Goal: Check status

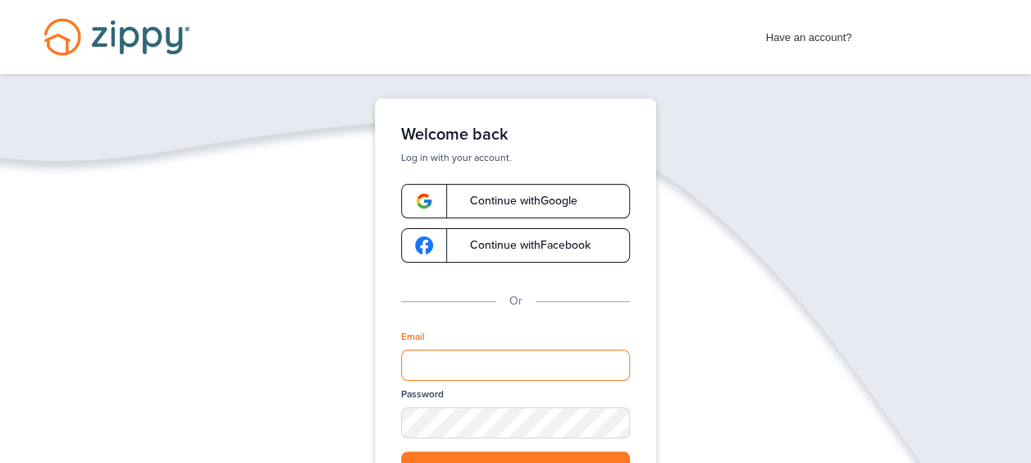
click at [417, 366] on input "Email" at bounding box center [515, 364] width 229 height 31
type input "**********"
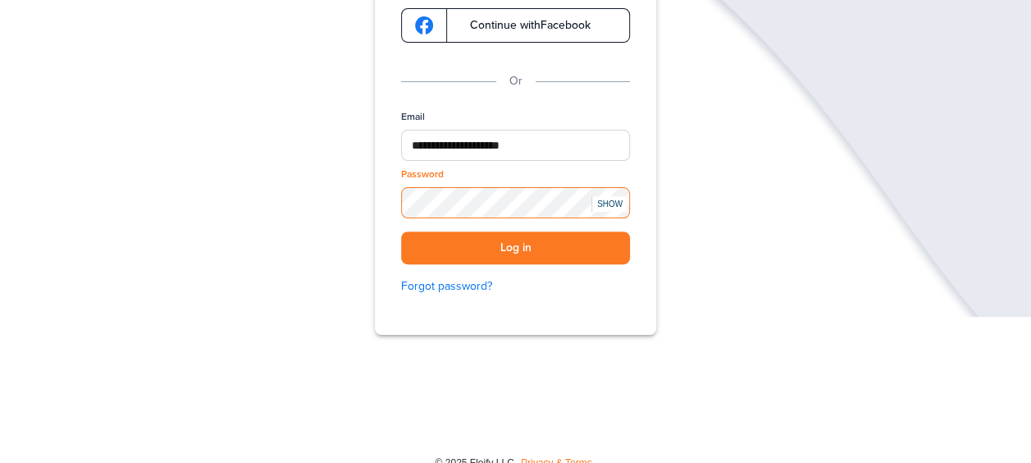
scroll to position [241, 0]
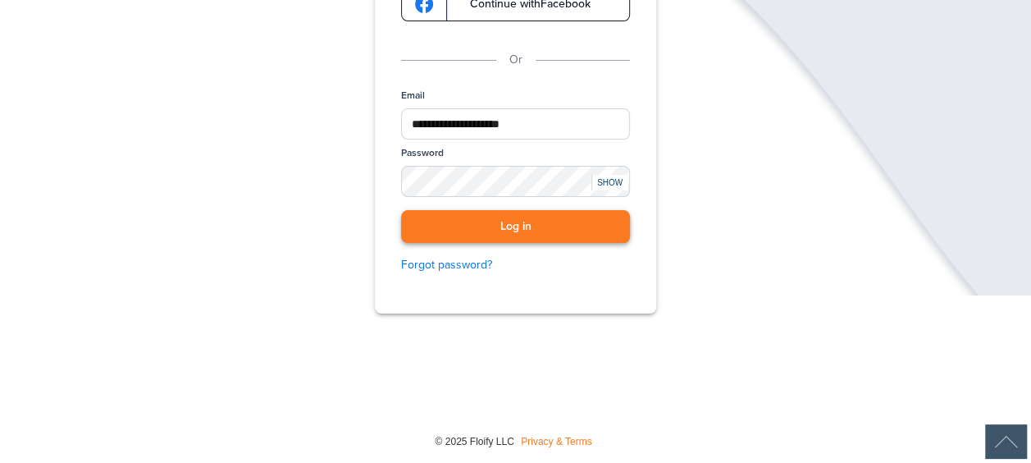
click at [448, 223] on button "Log in" at bounding box center [515, 227] width 229 height 34
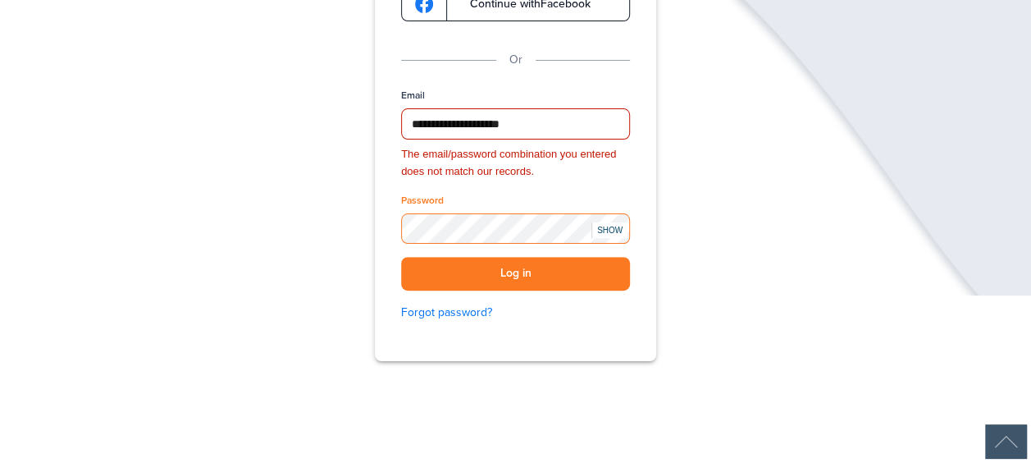
click at [341, 235] on div "**********" at bounding box center [515, 159] width 1031 height 605
click at [477, 266] on button "Log in" at bounding box center [515, 274] width 229 height 34
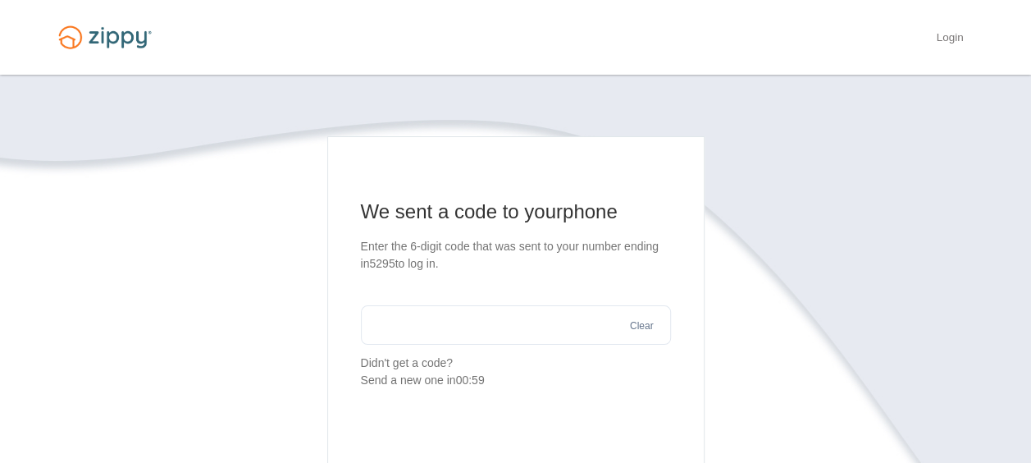
click at [405, 318] on input "text" at bounding box center [516, 324] width 310 height 39
click at [390, 333] on input "text" at bounding box center [516, 324] width 310 height 39
type input "******"
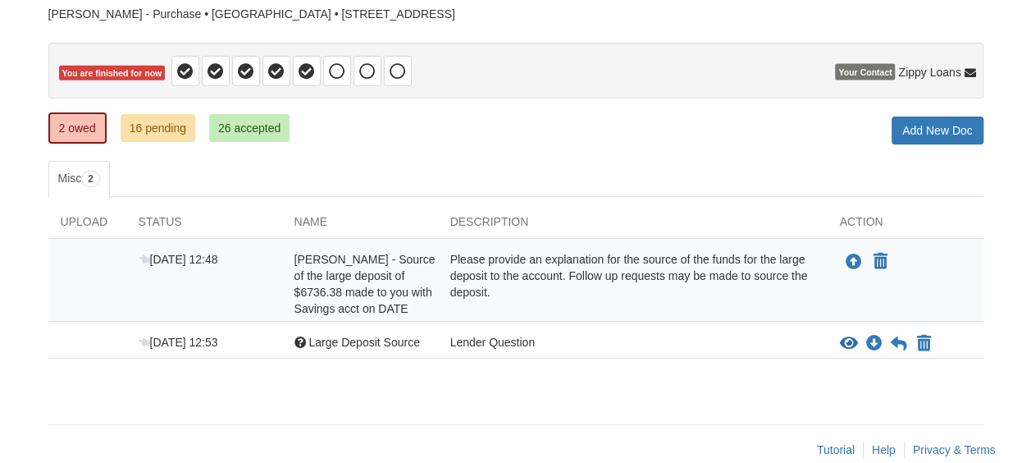
scroll to position [146, 0]
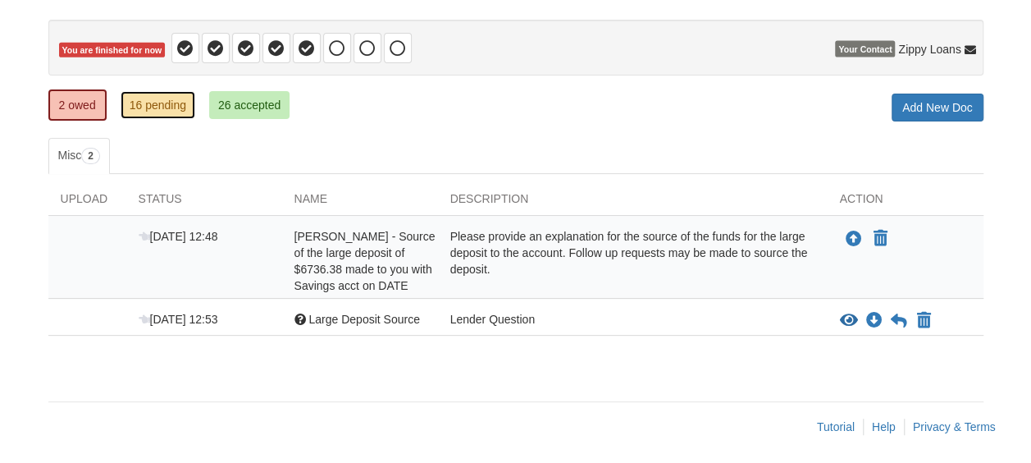
click at [160, 105] on link "16 pending" at bounding box center [158, 105] width 75 height 28
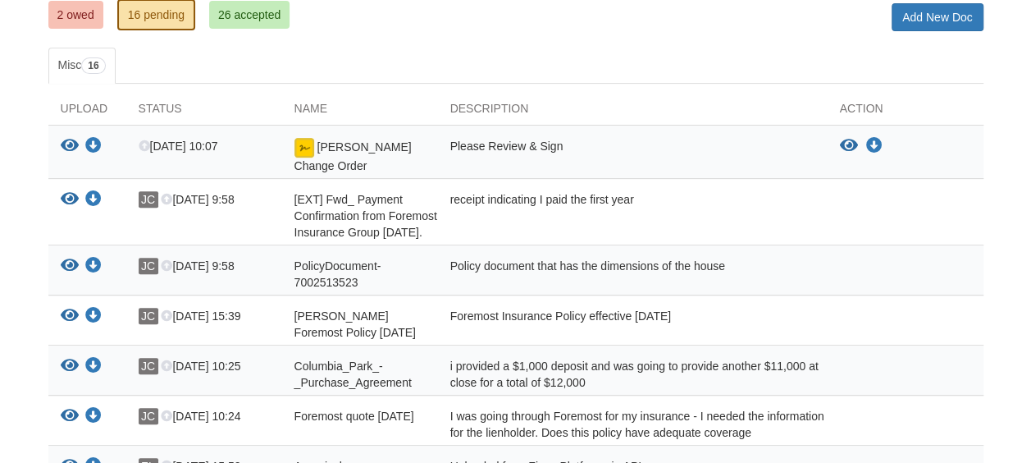
scroll to position [155, 0]
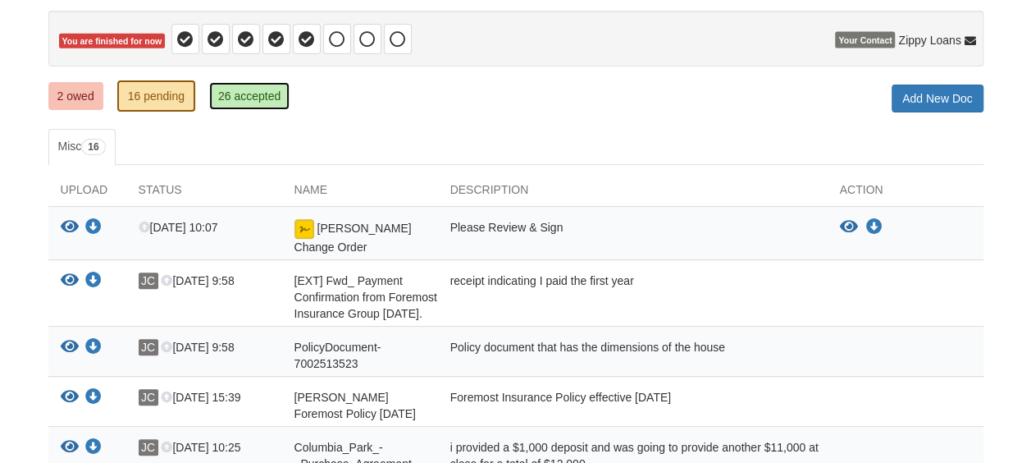
click at [241, 92] on link "26 accepted" at bounding box center [249, 96] width 80 height 28
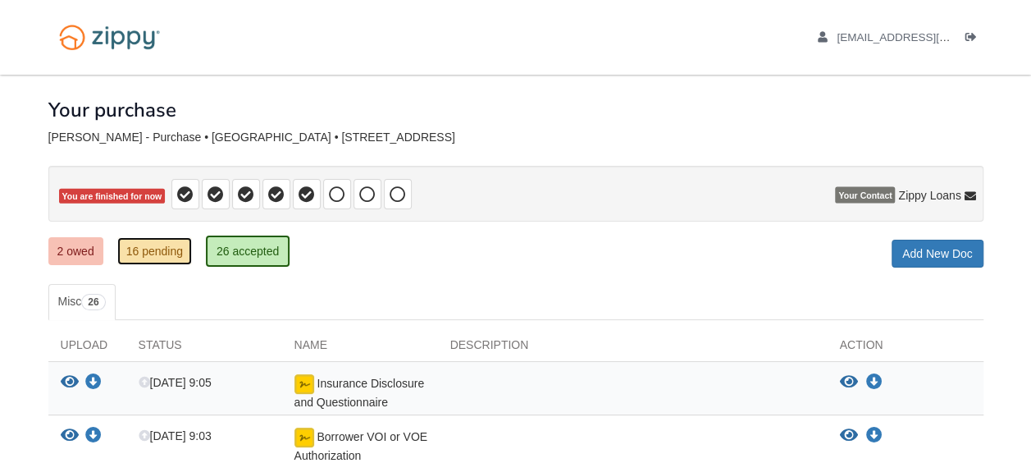
click at [139, 249] on link "16 pending" at bounding box center [154, 251] width 75 height 28
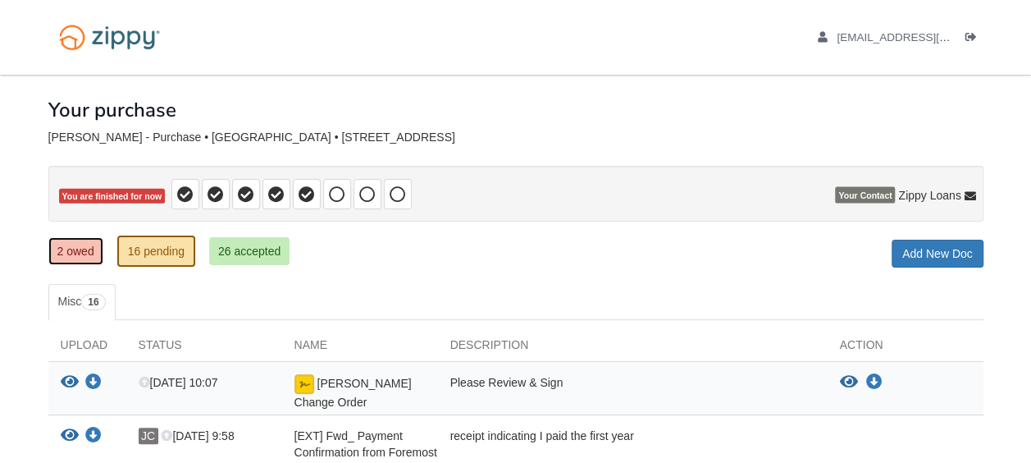
click at [76, 253] on link "2 owed" at bounding box center [75, 251] width 55 height 28
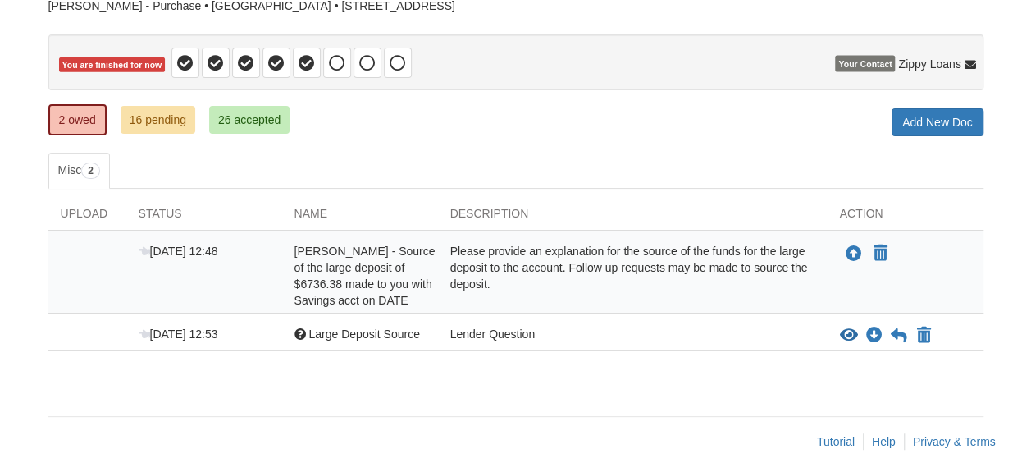
scroll to position [146, 0]
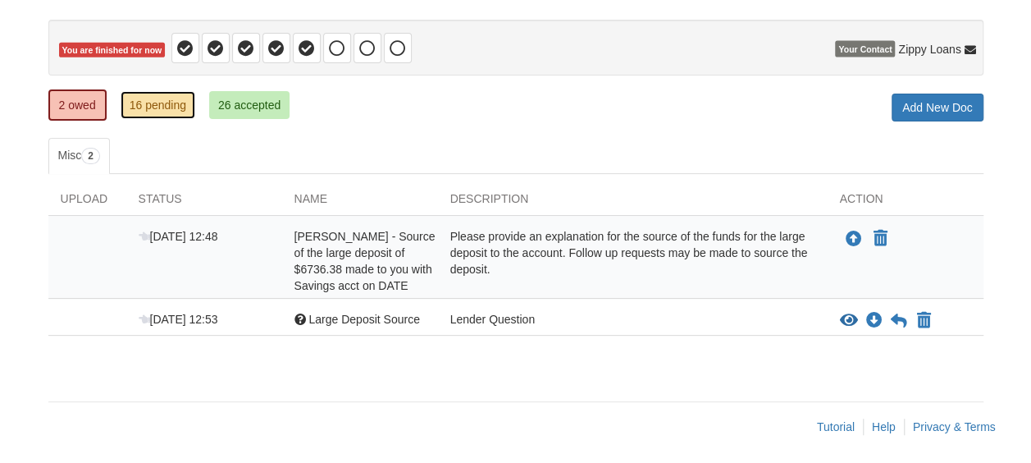
click at [139, 105] on link "16 pending" at bounding box center [158, 105] width 75 height 28
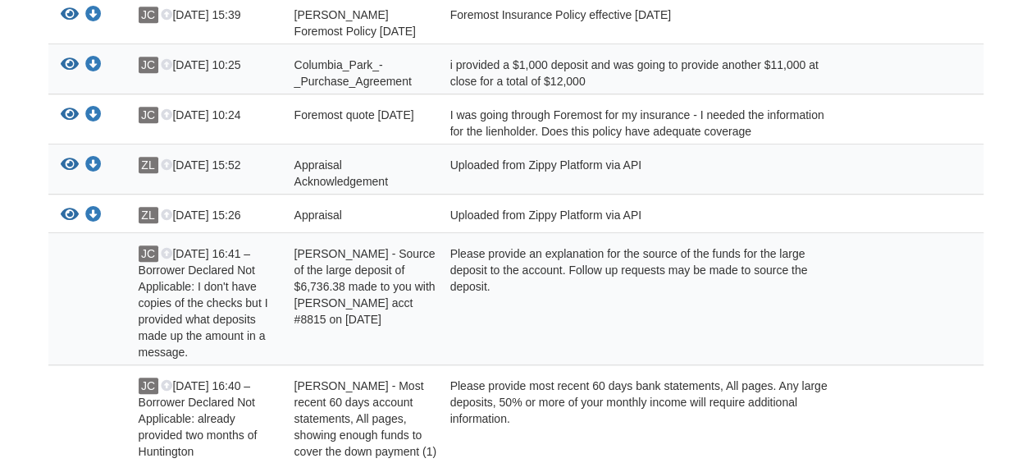
scroll to position [574, 0]
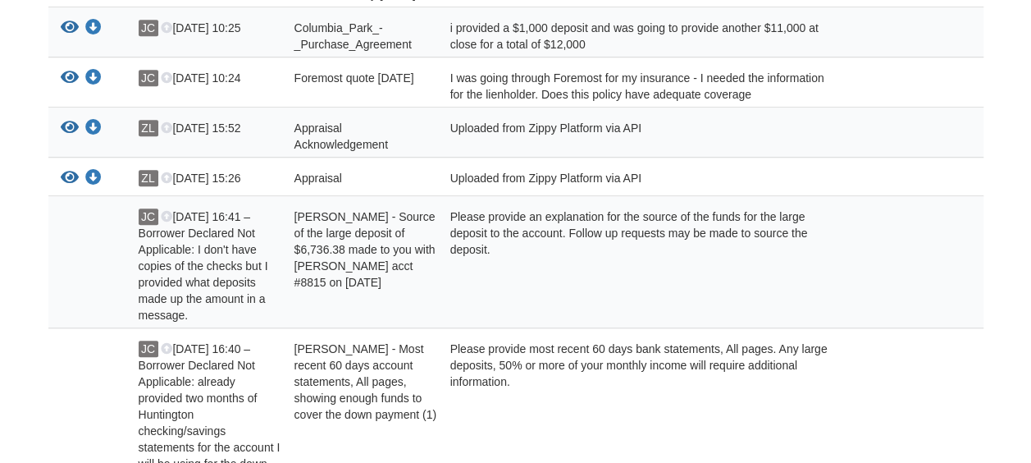
click at [180, 239] on div "JC Jul 21 16:41 – Borrower Declared Not Applicable: I don't have copies of the …" at bounding box center [204, 265] width 156 height 115
click at [164, 212] on icon at bounding box center [166, 217] width 11 height 11
click at [309, 290] on div "Julie - Source of the large deposit of $6,736.38 made to you with Huntington ac…" at bounding box center [360, 265] width 156 height 115
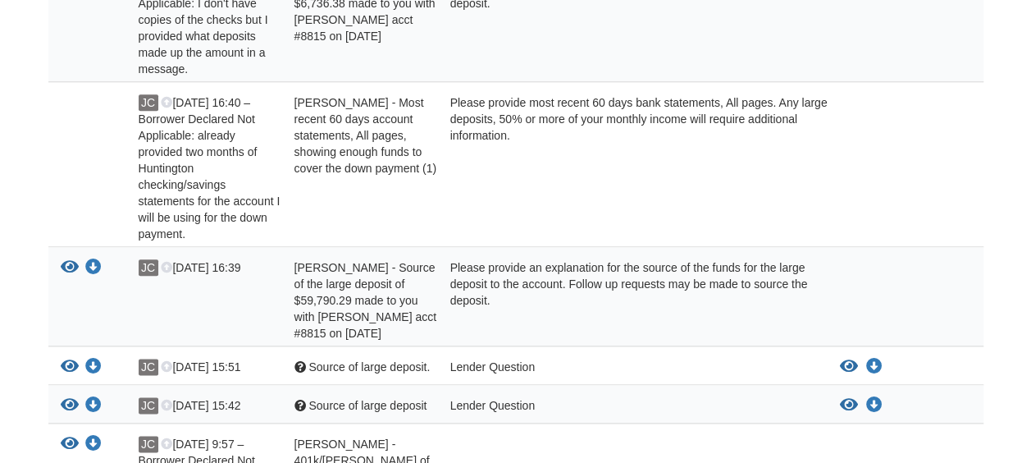
scroll to position [902, 0]
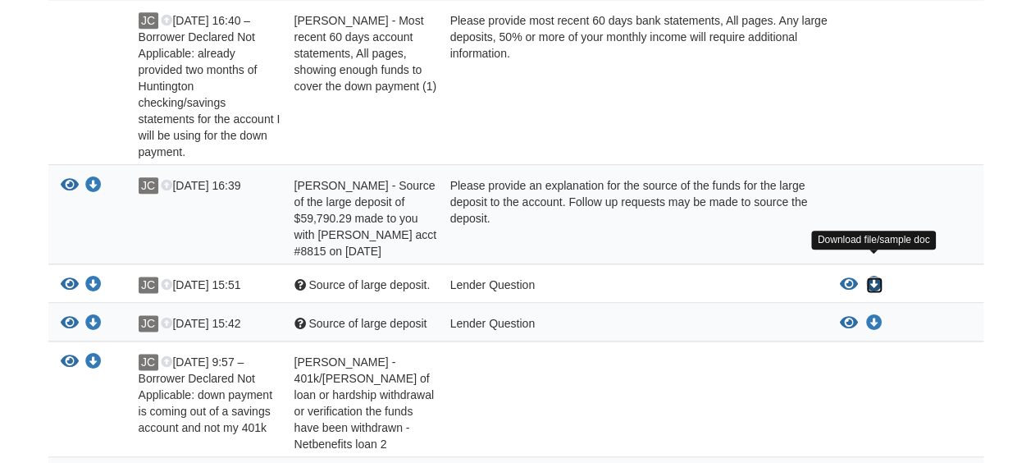
click at [876, 276] on icon "Download Source of large deposit." at bounding box center [874, 284] width 16 height 16
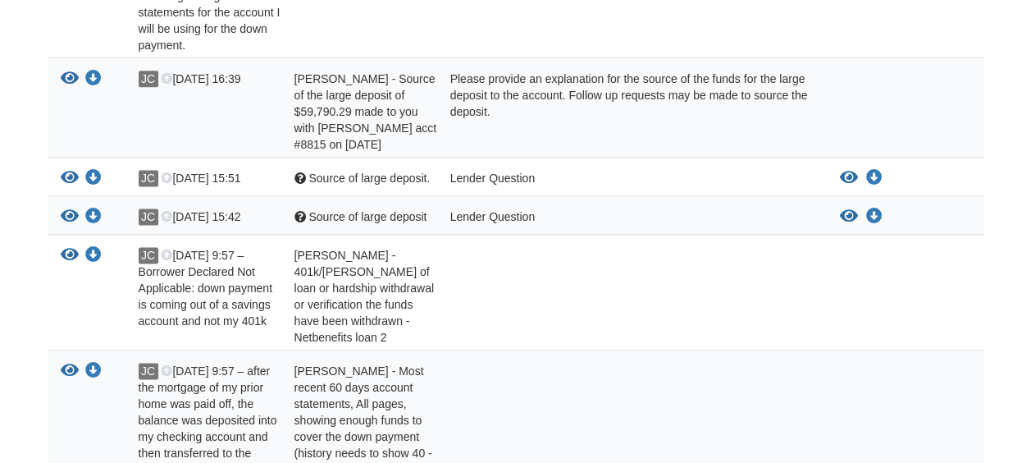
scroll to position [975, 0]
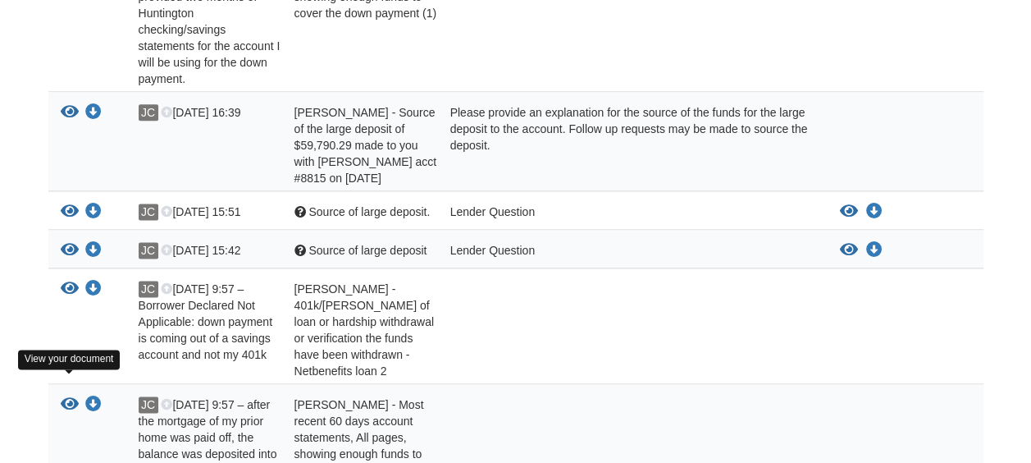
click at [62, 396] on icon "View Julie Chilton - Most recent 60 days account statements, All pages, showing…" at bounding box center [70, 404] width 18 height 16
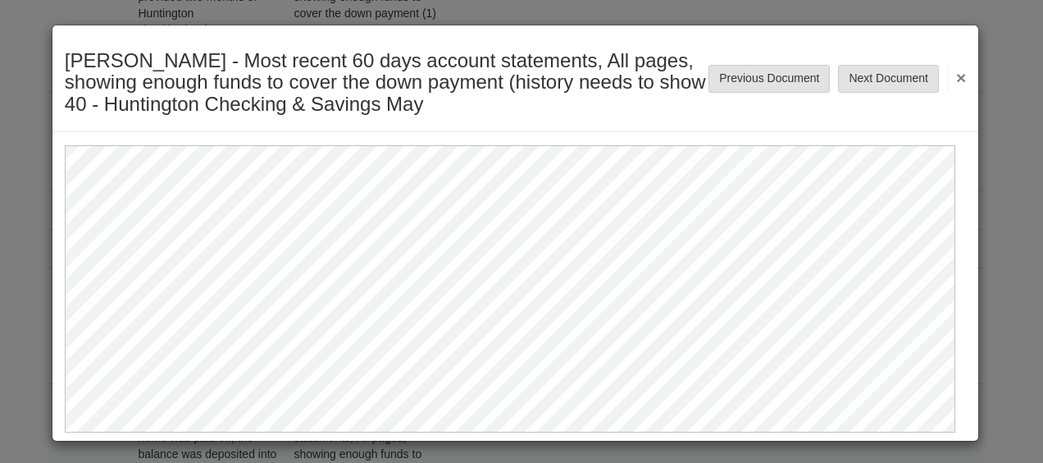
click at [953, 74] on button "×" at bounding box center [956, 78] width 19 height 30
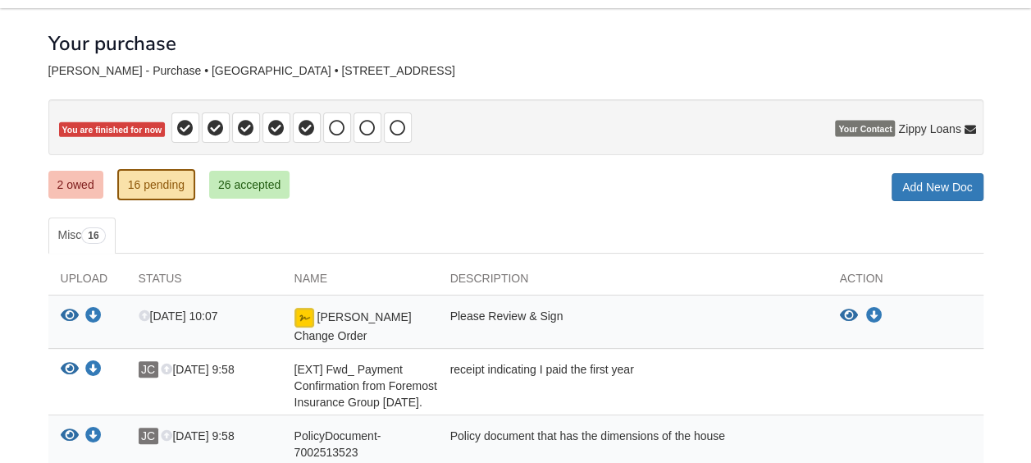
scroll to position [0, 0]
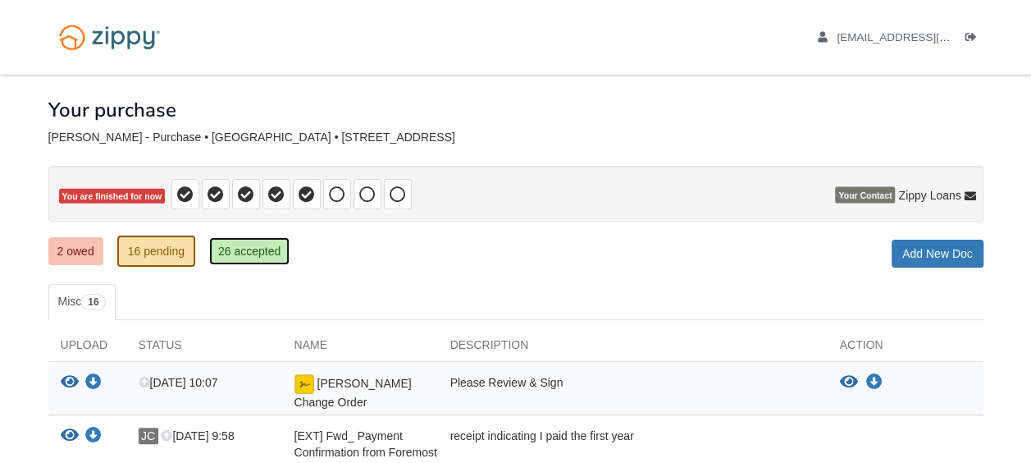
click at [228, 248] on link "26 accepted" at bounding box center [249, 251] width 80 height 28
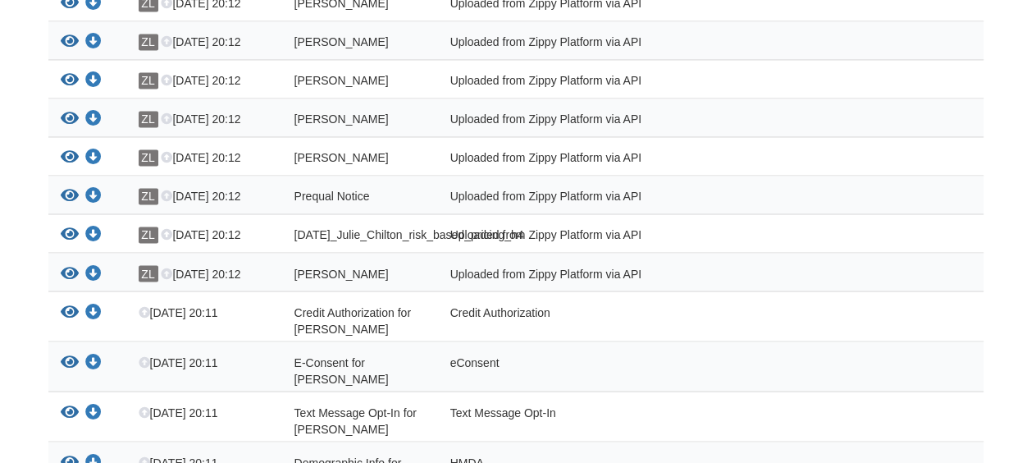
scroll to position [1312, 0]
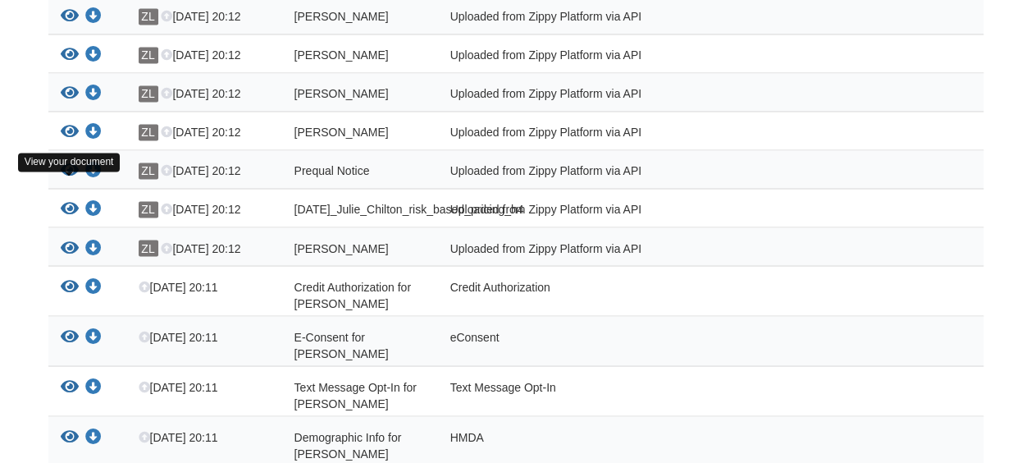
click at [71, 201] on icon "View 07-05-2025_Julie_Chilton_risk_based_pricing_h4" at bounding box center [70, 209] width 18 height 16
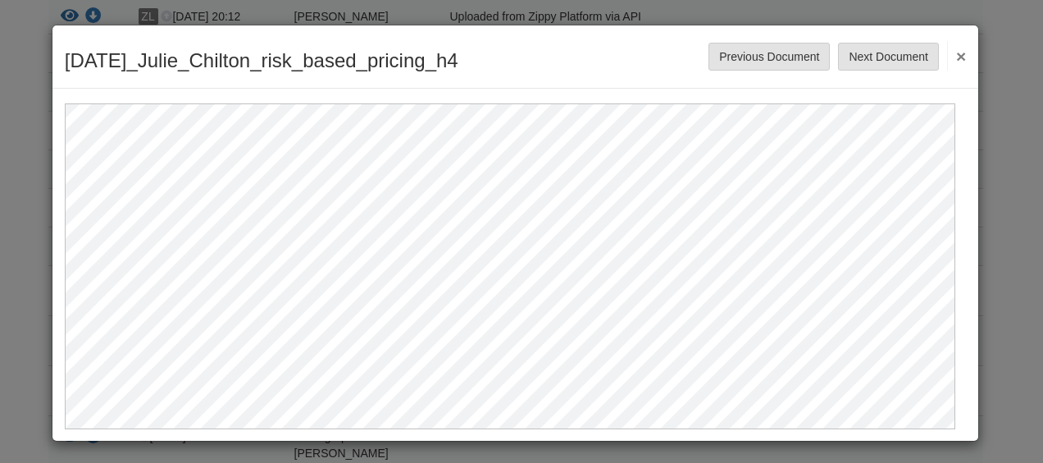
click at [947, 54] on button "×" at bounding box center [956, 56] width 19 height 30
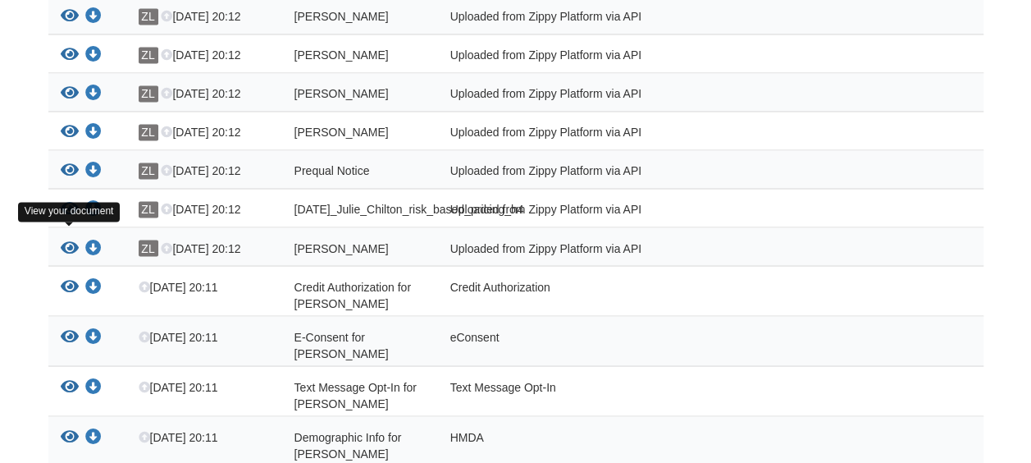
click at [66, 240] on icon "View Julie_Chilton_terms_of_use" at bounding box center [70, 248] width 18 height 16
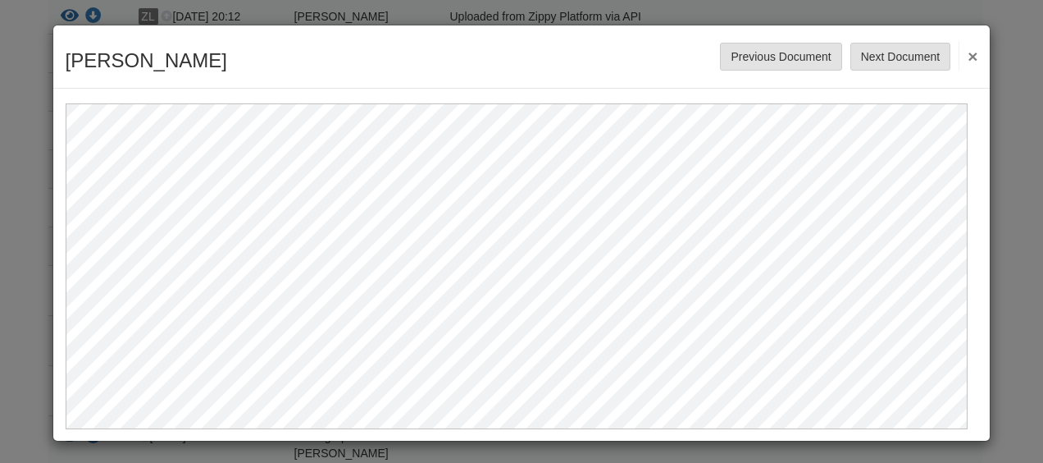
click at [959, 49] on button "×" at bounding box center [968, 56] width 19 height 30
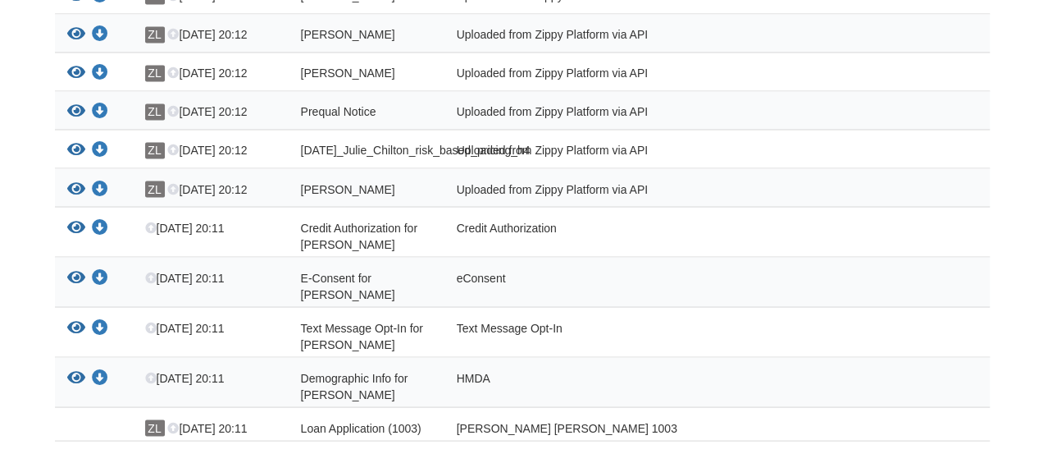
scroll to position [1394, 0]
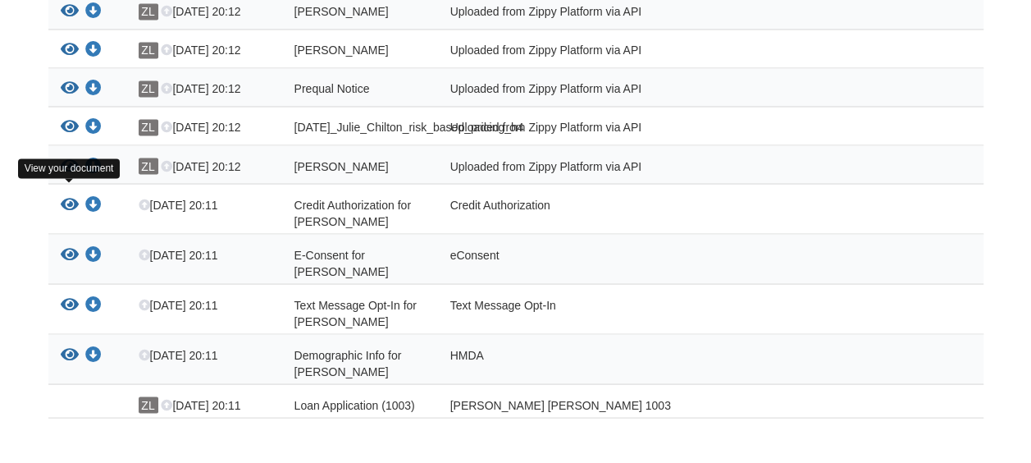
click at [68, 196] on icon "View Credit Authorization for Julie Chilton" at bounding box center [70, 204] width 18 height 16
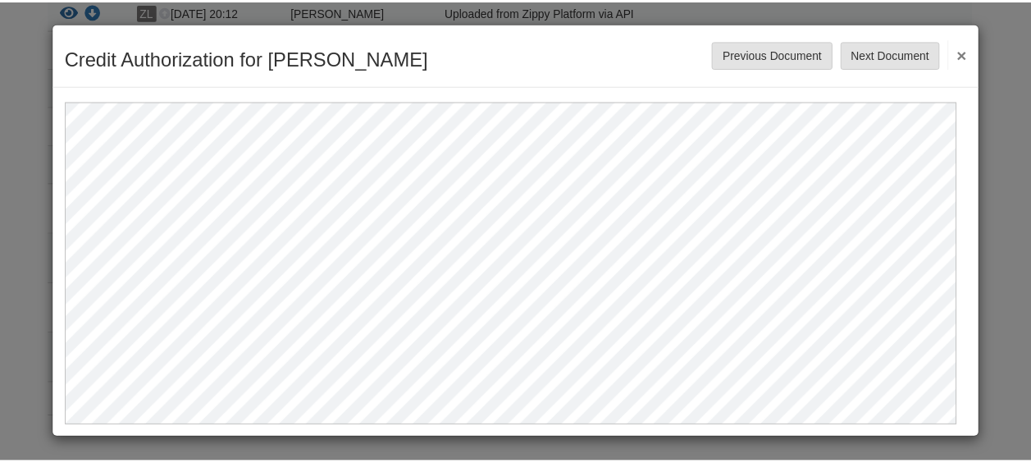
scroll to position [0, 0]
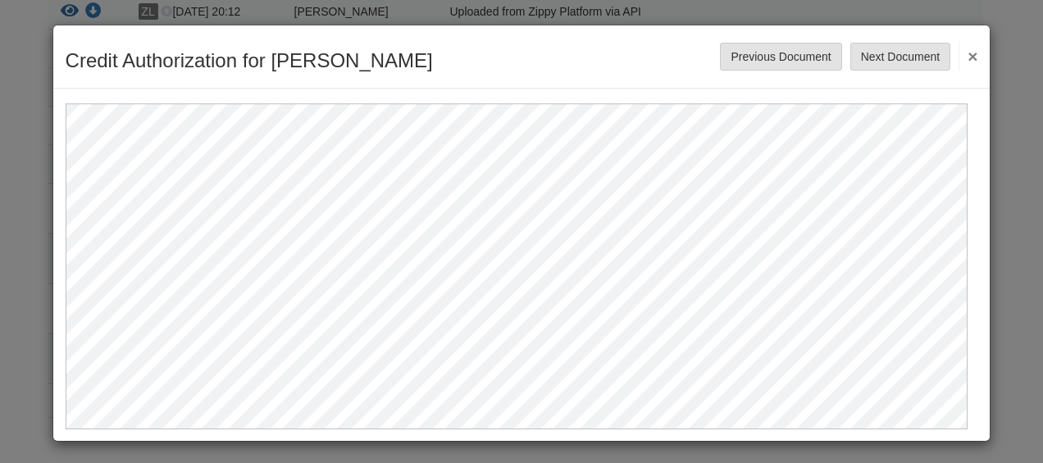
click at [960, 52] on button "×" at bounding box center [968, 56] width 19 height 30
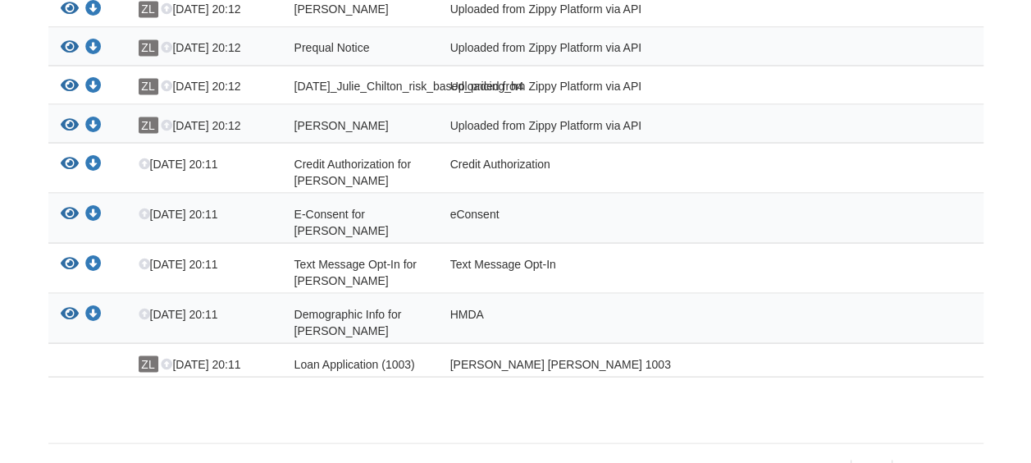
scroll to position [1457, 0]
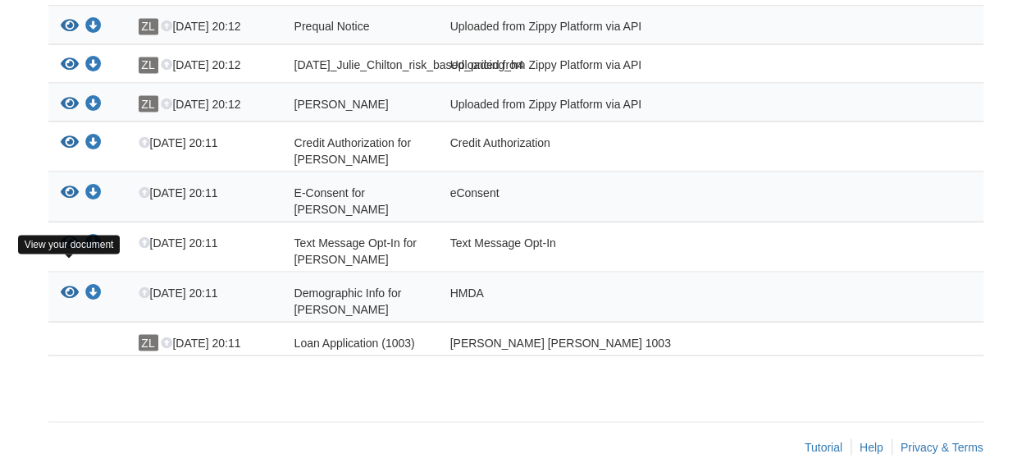
click at [69, 284] on icon "View Demographic Info for Julie Chilton" at bounding box center [70, 292] width 18 height 16
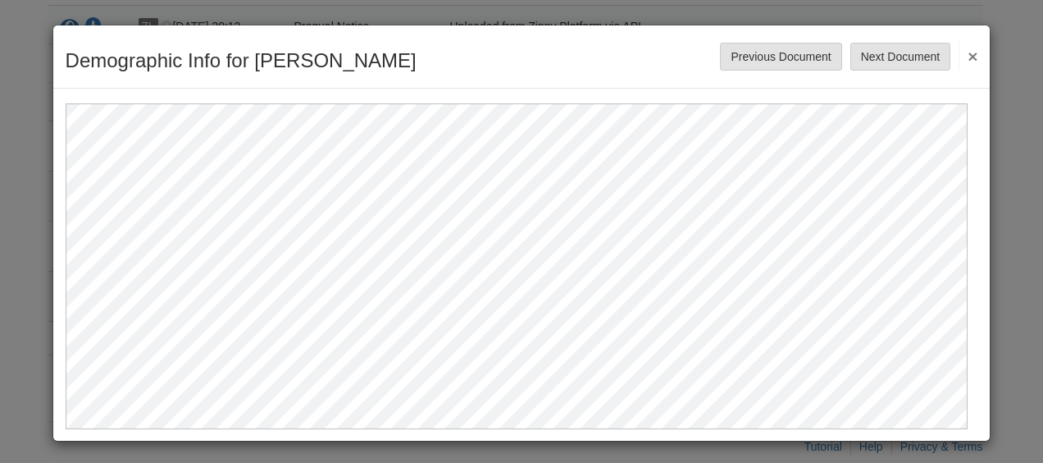
click at [959, 56] on button "×" at bounding box center [968, 56] width 19 height 30
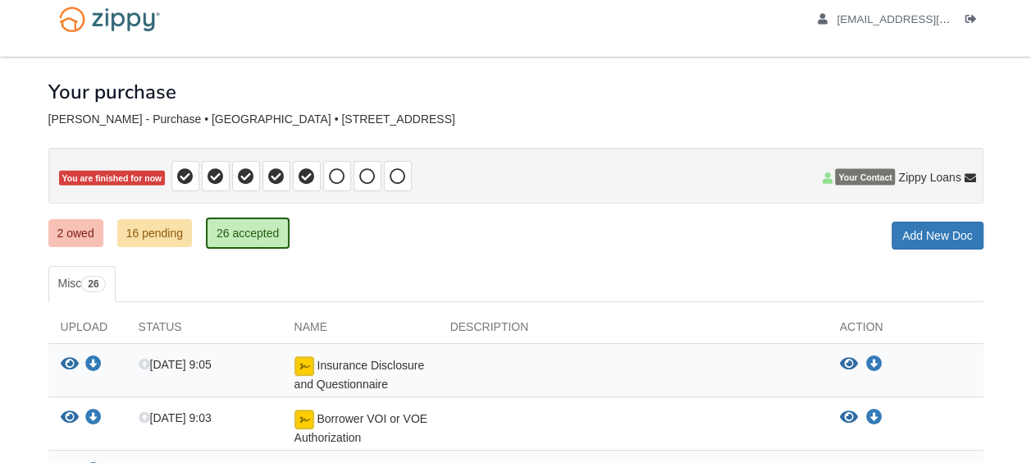
scroll to position [0, 0]
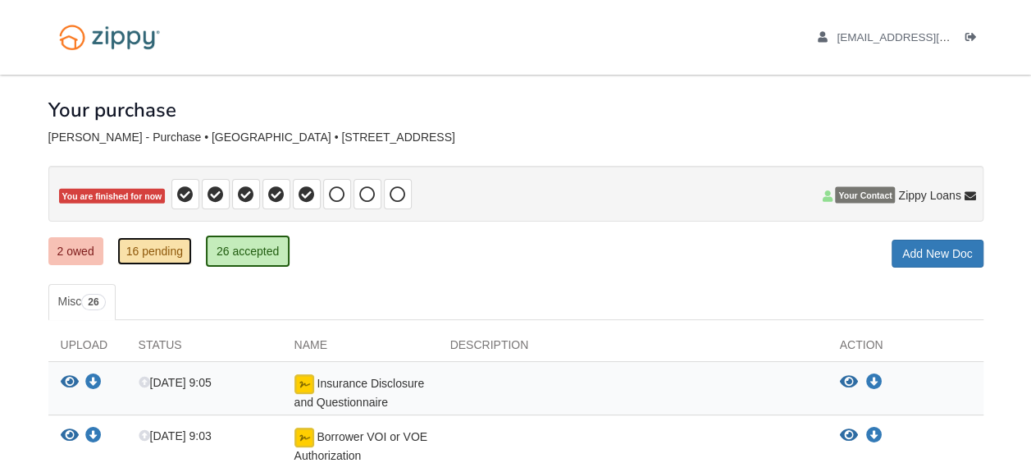
click at [149, 243] on link "16 pending" at bounding box center [154, 251] width 75 height 28
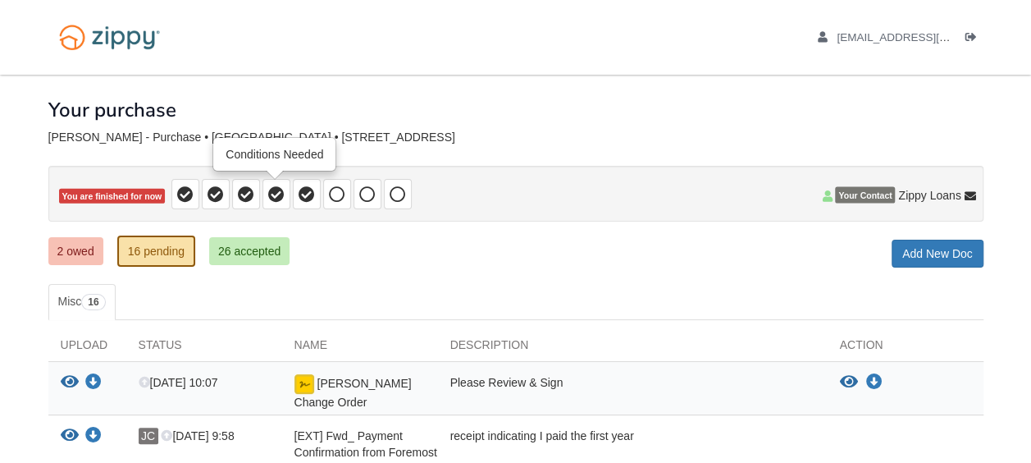
click at [276, 196] on icon at bounding box center [276, 194] width 16 height 16
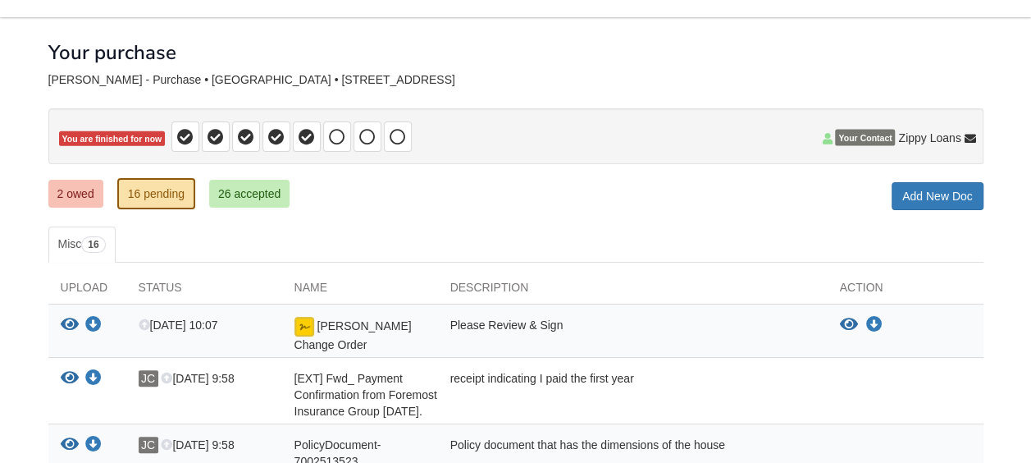
scroll to position [82, 0]
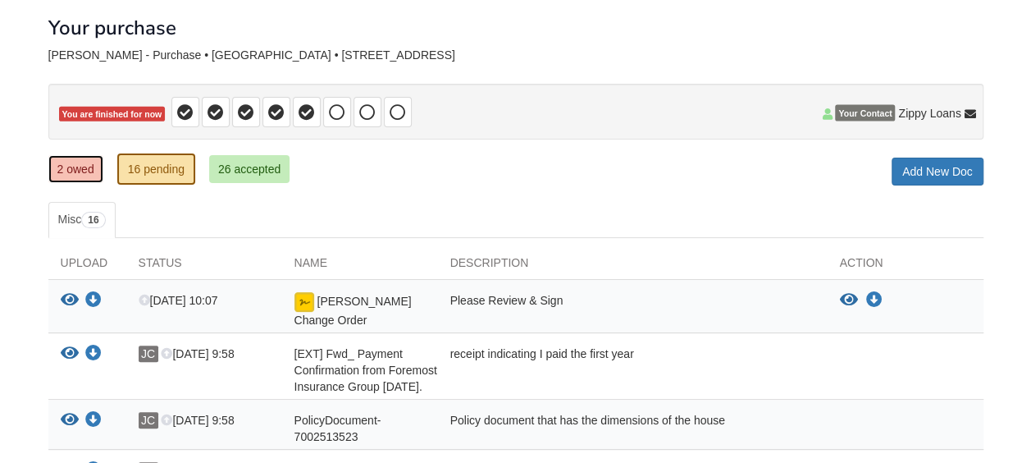
click at [75, 171] on link "2 owed" at bounding box center [75, 169] width 55 height 28
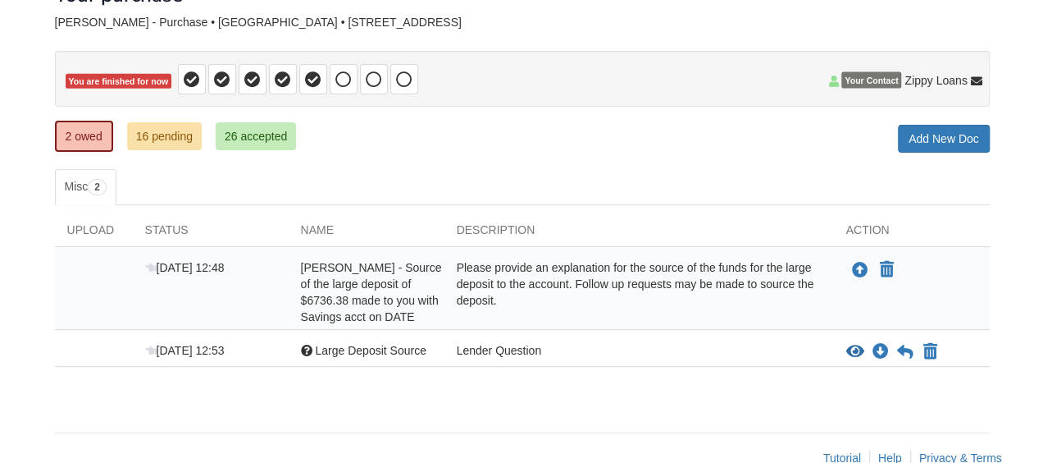
scroll to position [146, 0]
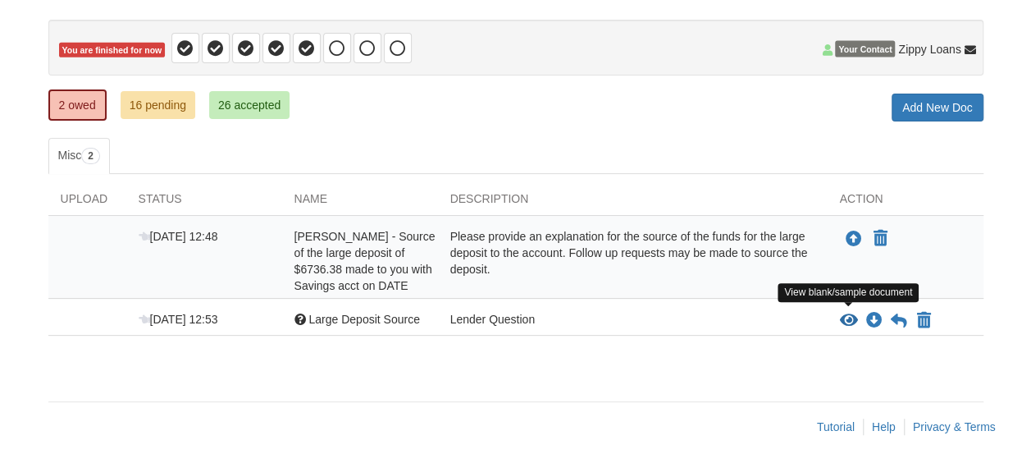
click at [846, 315] on icon "View Large Deposit Source" at bounding box center [849, 321] width 18 height 16
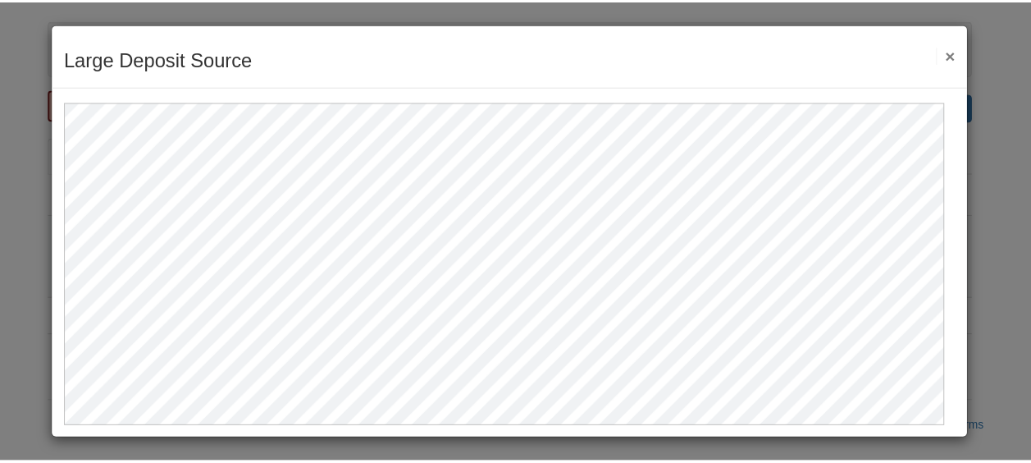
scroll to position [2, 0]
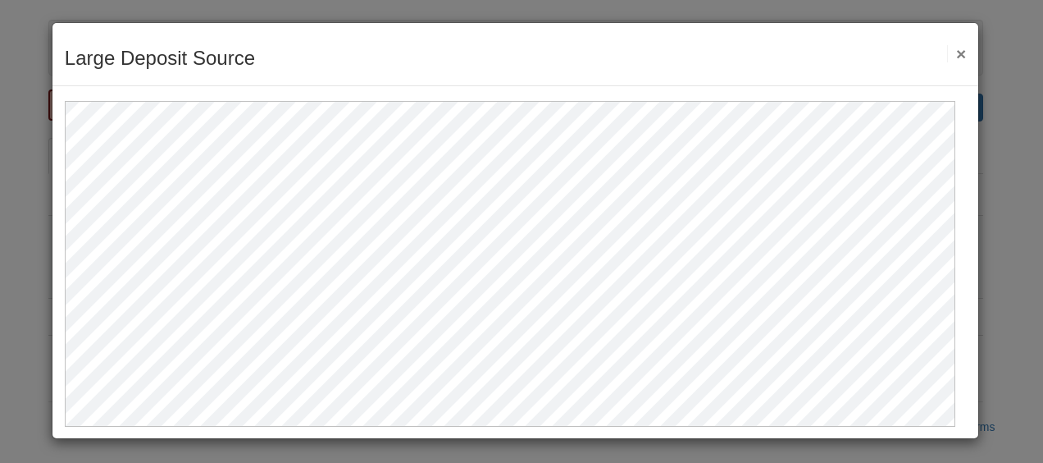
click at [950, 50] on button "×" at bounding box center [956, 53] width 19 height 17
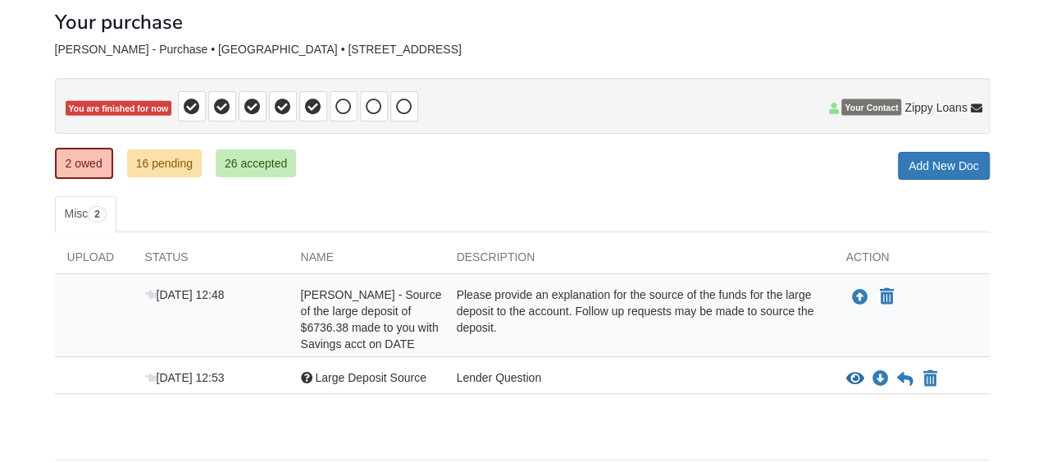
scroll to position [64, 0]
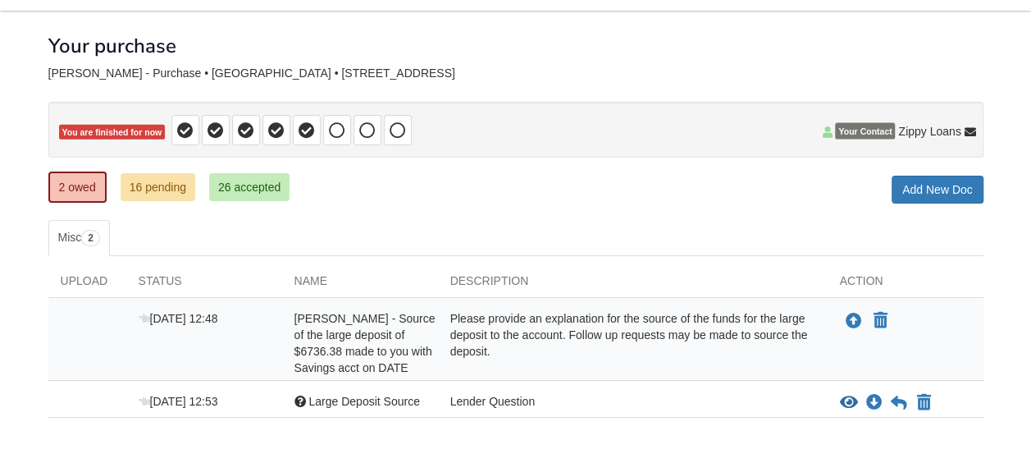
click at [459, 399] on div "Lender Question" at bounding box center [633, 403] width 390 height 20
click at [876, 400] on icon "Download Large Deposit Source" at bounding box center [874, 403] width 16 height 16
click at [851, 397] on icon "View Large Deposit Source" at bounding box center [849, 403] width 18 height 16
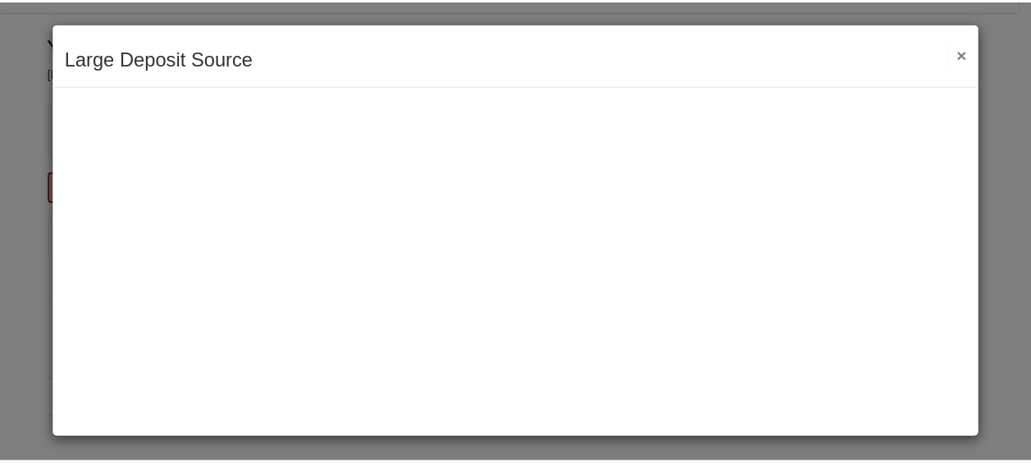
scroll to position [0, 0]
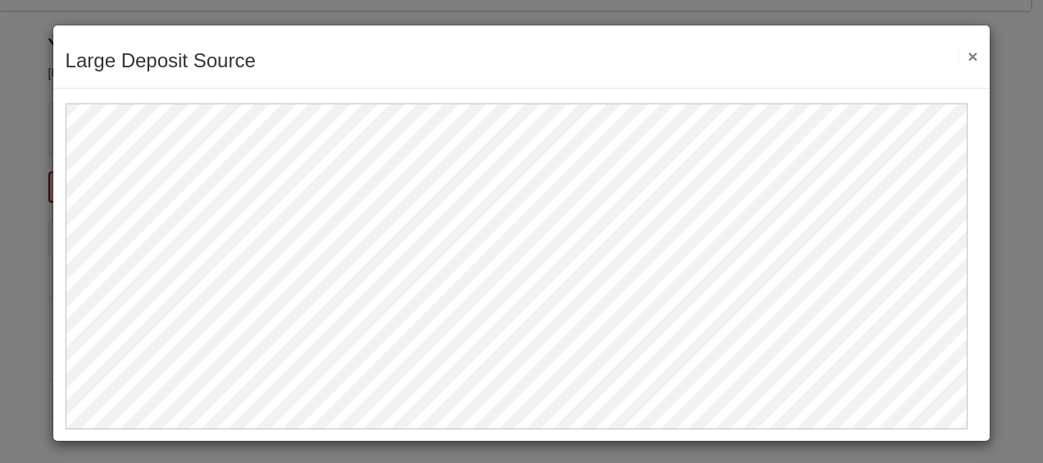
click at [959, 52] on button "×" at bounding box center [968, 56] width 19 height 17
